Goal: Use online tool/utility: Utilize a website feature to perform a specific function

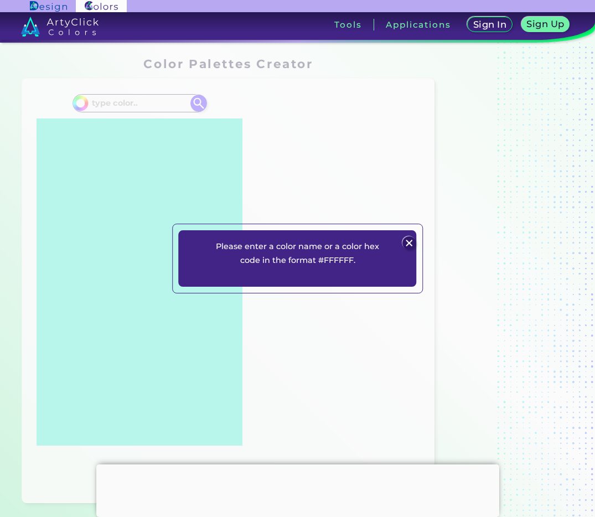
click at [412, 245] on img at bounding box center [408, 242] width 13 height 13
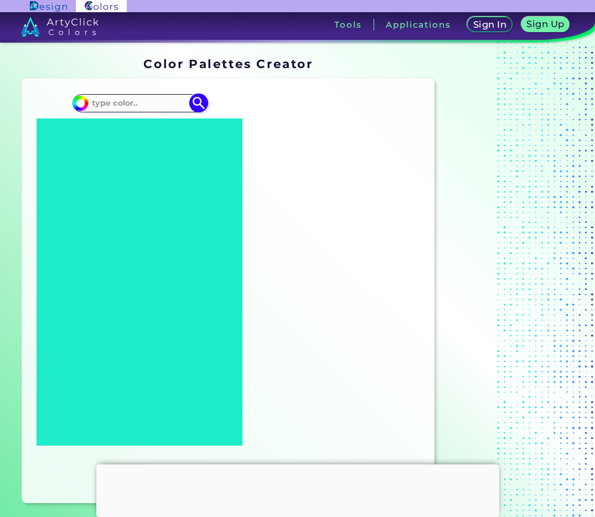
click at [151, 107] on input at bounding box center [139, 103] width 103 height 15
paste input "F69679"
type input "F69679"
click at [196, 103] on img at bounding box center [198, 103] width 19 height 19
type input "#000000"
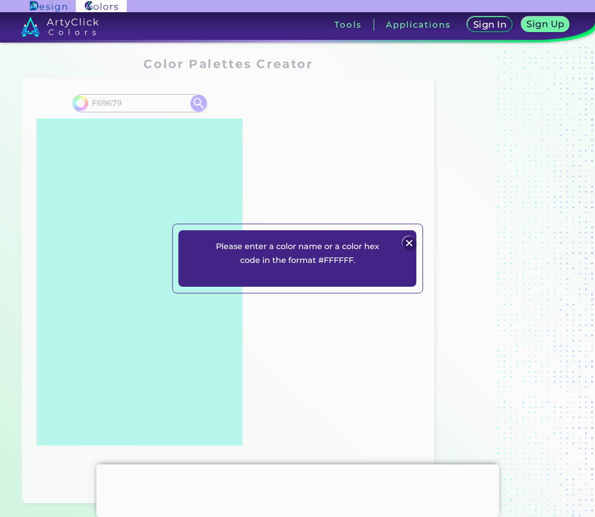
click at [409, 242] on img at bounding box center [408, 242] width 13 height 13
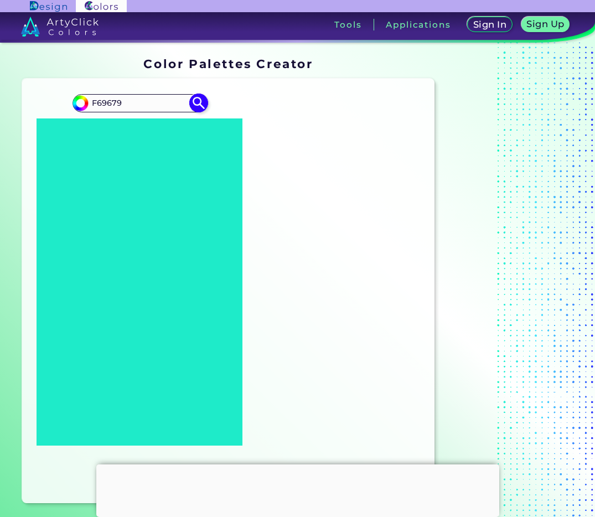
click at [91, 102] on input "F69679" at bounding box center [139, 103] width 103 height 15
type input "#F69679"
click at [206, 105] on img at bounding box center [198, 103] width 19 height 19
type input "#f69679"
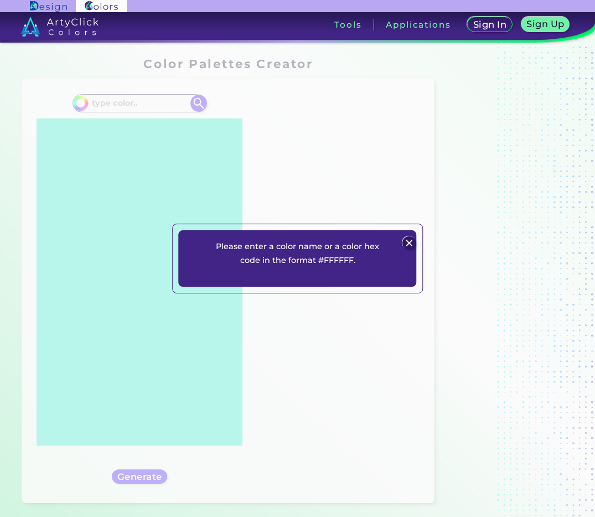
click at [408, 243] on img at bounding box center [408, 242] width 13 height 13
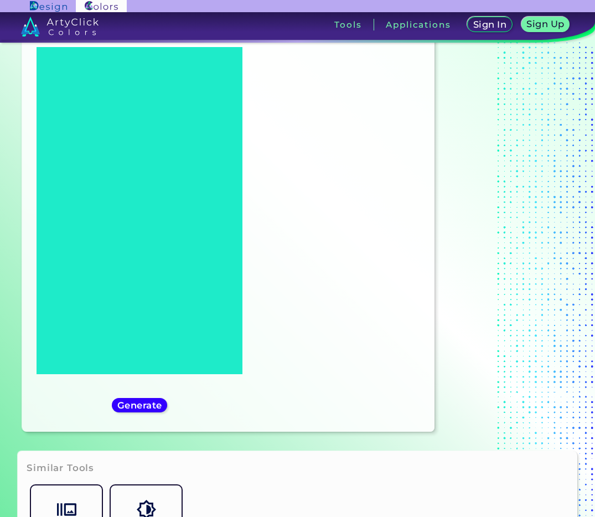
scroll to position [91, 0]
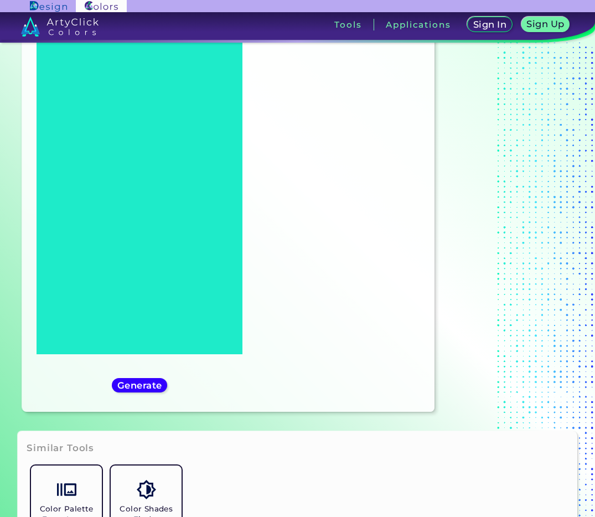
click at [143, 395] on div "#000000" at bounding box center [139, 199] width 217 height 407
click at [148, 388] on h5 "Generate" at bounding box center [140, 385] width 40 height 8
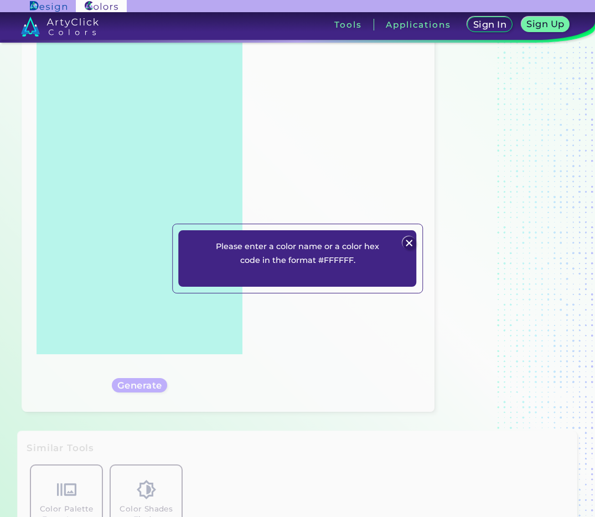
click at [411, 243] on img at bounding box center [408, 242] width 13 height 13
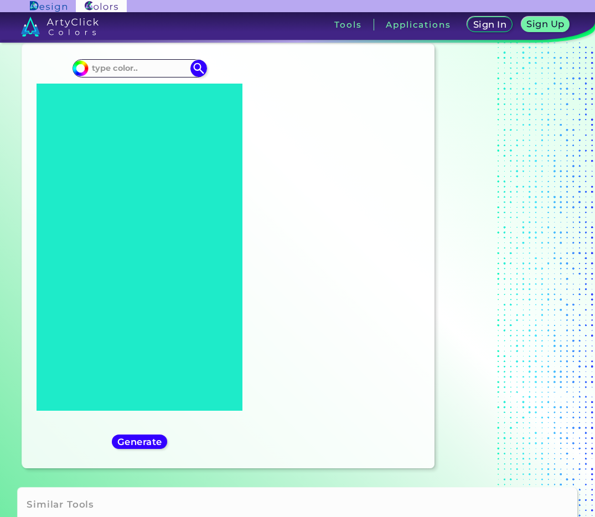
scroll to position [0, 0]
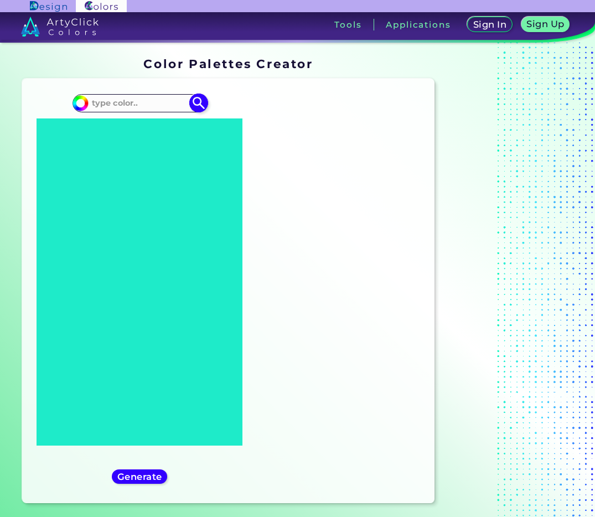
click at [120, 99] on input at bounding box center [139, 103] width 103 height 15
type input "7ab561"
click at [200, 105] on img at bounding box center [198, 103] width 19 height 19
type input "#000000"
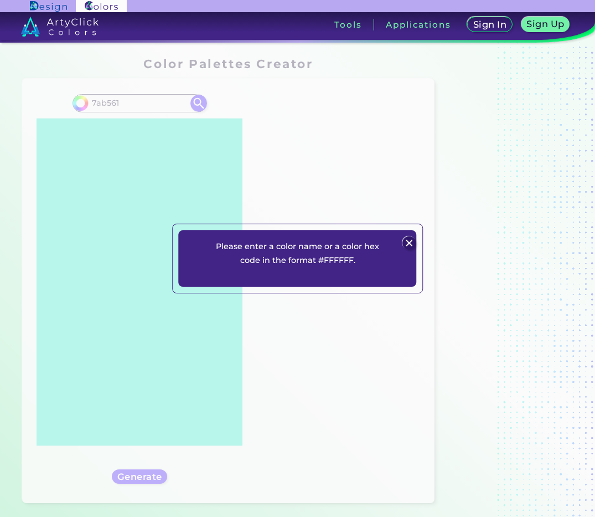
click at [406, 241] on img at bounding box center [408, 242] width 13 height 13
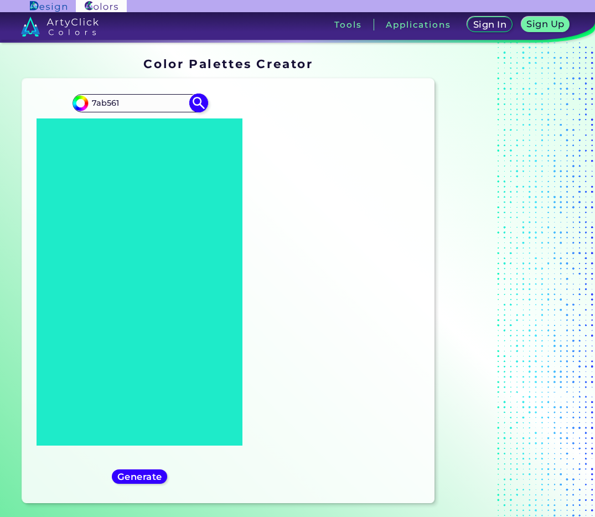
click at [142, 99] on input "7ab561" at bounding box center [139, 103] width 103 height 15
click at [126, 107] on input "7ab56" at bounding box center [139, 103] width 103 height 15
paste input "D81B5B"
type input "D81B5B"
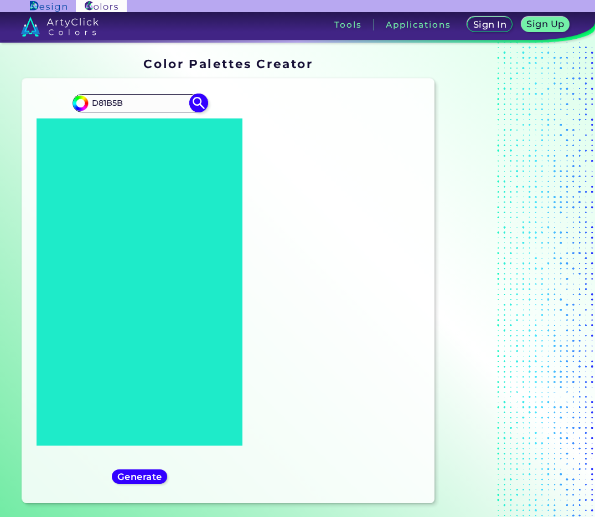
click at [201, 106] on img at bounding box center [198, 103] width 19 height 19
type input "#000000"
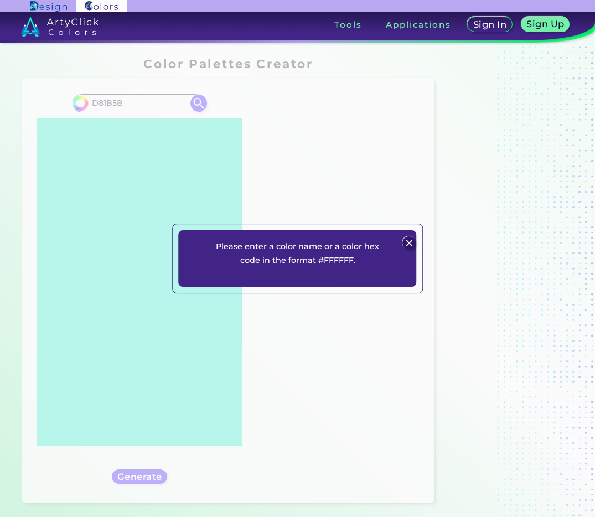
click at [409, 243] on img at bounding box center [408, 242] width 13 height 13
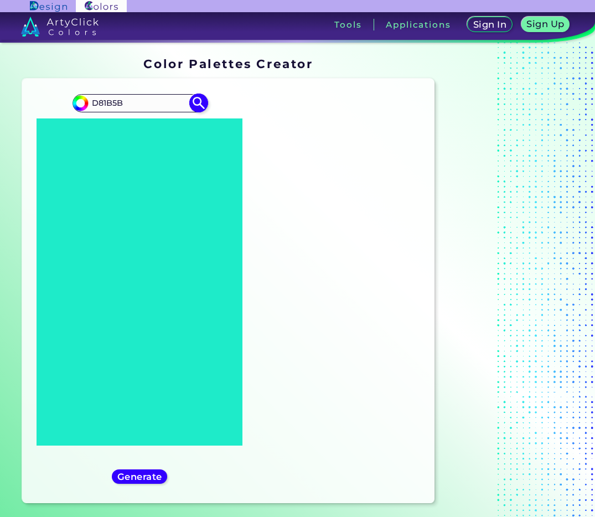
drag, startPoint x: 93, startPoint y: 104, endPoint x: 101, endPoint y: 103, distance: 8.4
click at [94, 104] on input "D81B5B" at bounding box center [139, 103] width 103 height 15
type input "#D81B5B"
type input "#d81b5b"
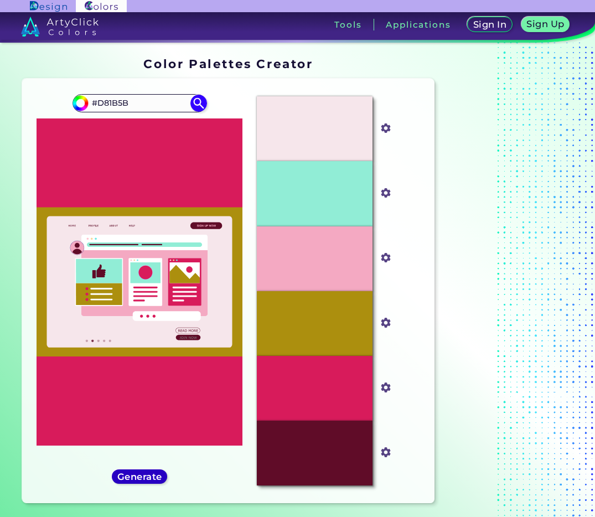
click at [152, 473] on h5 "Generate" at bounding box center [140, 477] width 40 height 8
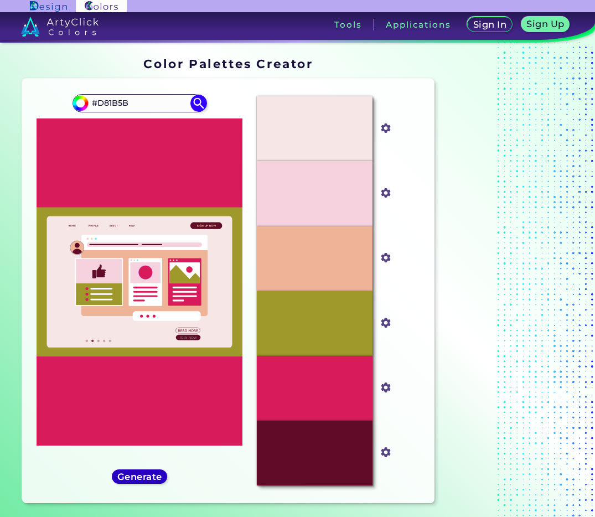
click at [152, 473] on h5 "Generate" at bounding box center [140, 477] width 40 height 8
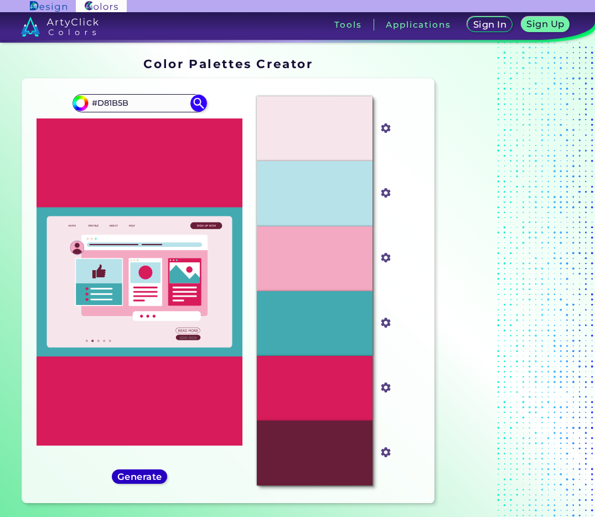
click at [152, 473] on h5 "Generate" at bounding box center [140, 477] width 40 height 8
